Goal: Information Seeking & Learning: Check status

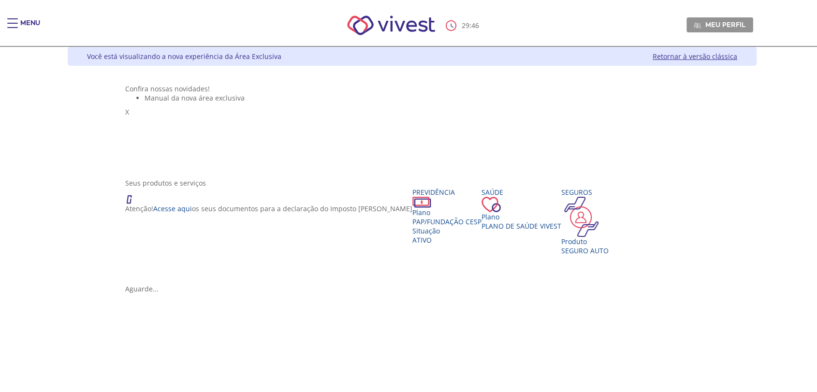
click at [266, 188] on div "Seus produtos e serviços" at bounding box center [412, 182] width 574 height 9
click at [412, 226] on span "PAP/Fundação CESP" at bounding box center [446, 221] width 69 height 9
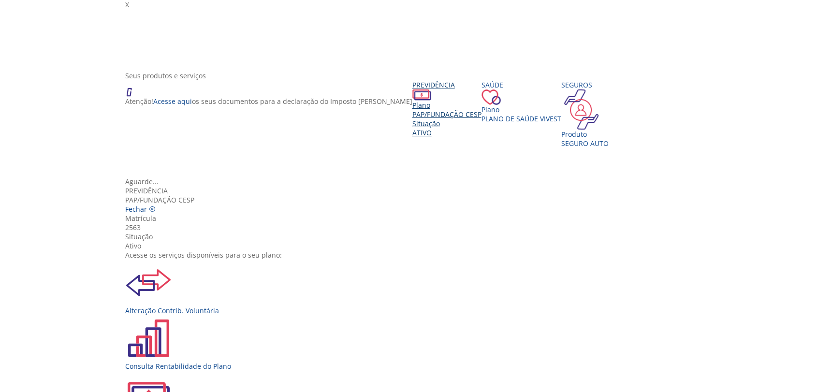
scroll to position [54, 0]
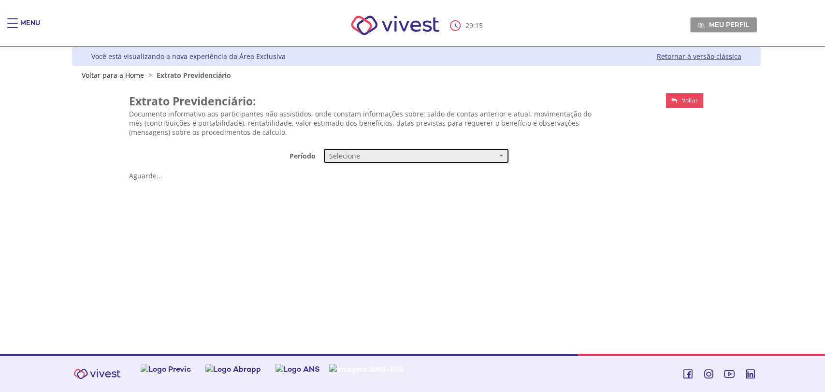
click at [367, 159] on span "Selecione" at bounding box center [413, 156] width 168 height 10
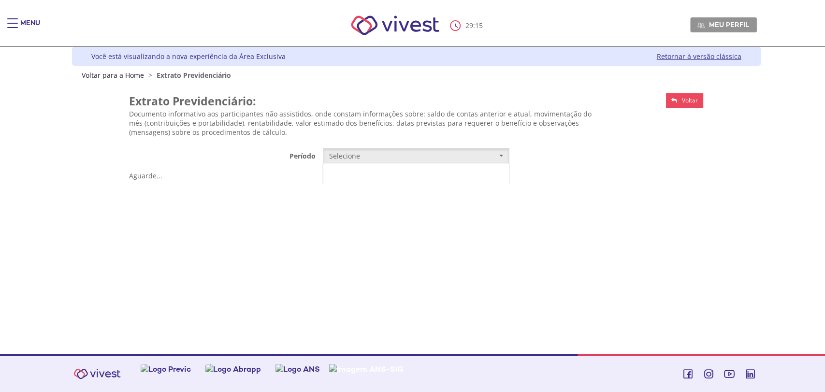
click at [371, 175] on link "Mensal" at bounding box center [416, 174] width 186 height 17
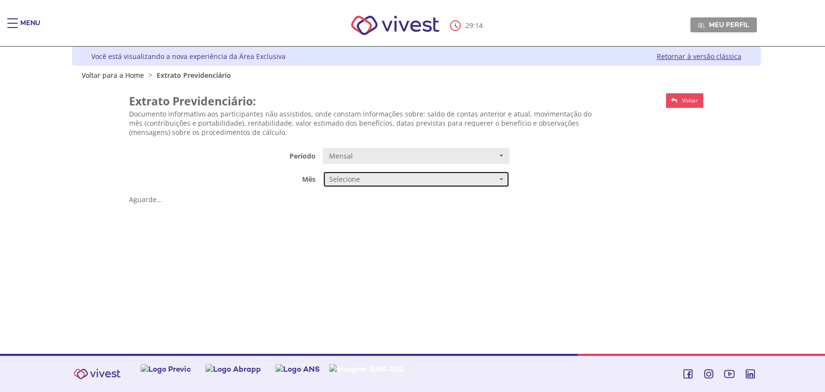
click at [369, 180] on span "Selecione" at bounding box center [413, 179] width 168 height 10
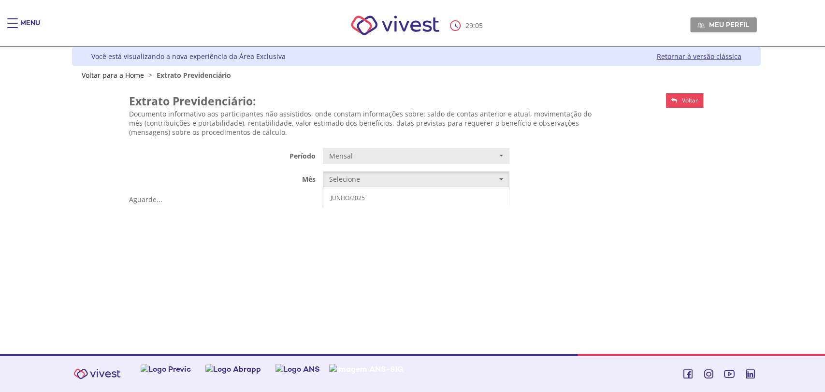
click at [99, 275] on div "Z6_L19A13G0LGPF00Q7UV9Q807R91 Você está visualizando a nova experiência da Área…" at bounding box center [413, 200] width 696 height 307
click at [14, 25] on div "Main header" at bounding box center [12, 27] width 11 height 19
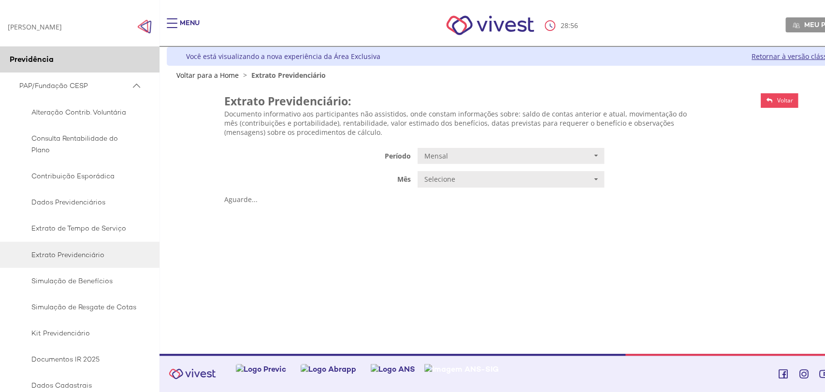
scroll to position [54, 0]
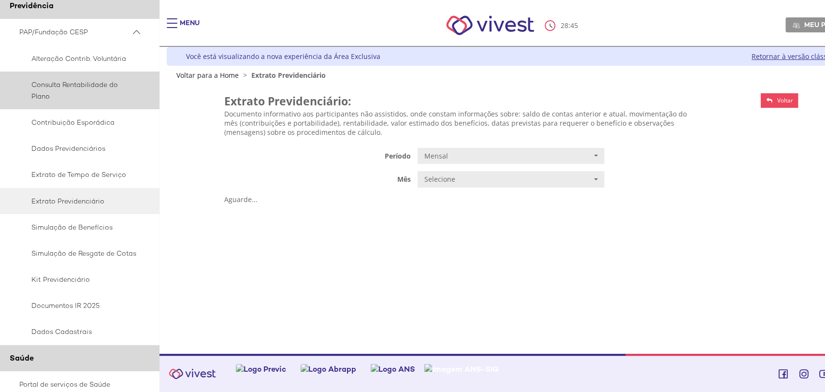
click at [79, 85] on span "Consulta Rentabilidade do Plano" at bounding box center [77, 90] width 117 height 23
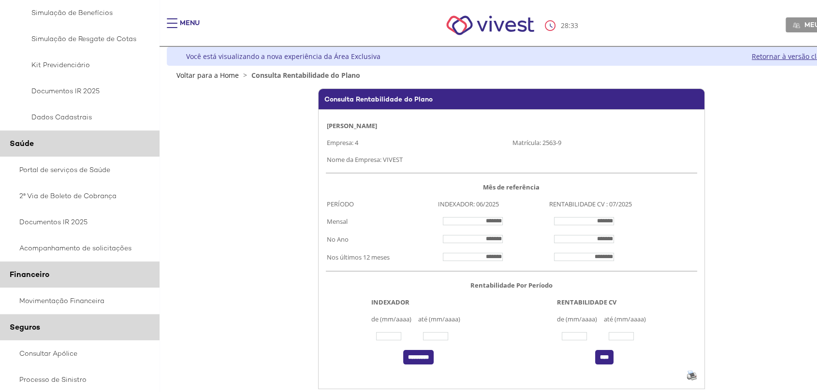
scroll to position [452, 0]
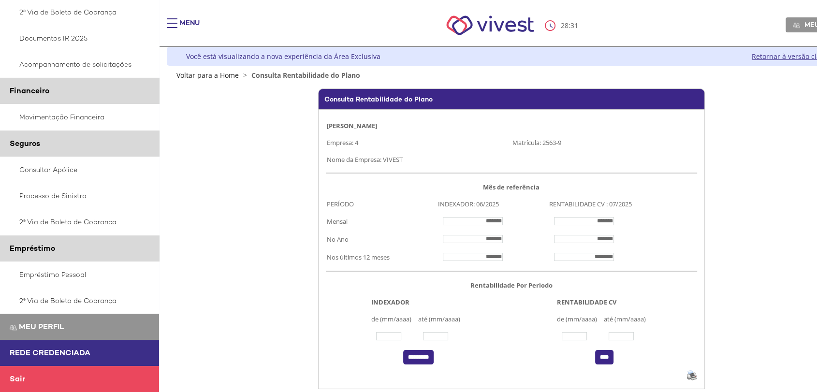
click at [25, 373] on link "Sair" at bounding box center [79, 379] width 159 height 26
